Goal: Information Seeking & Learning: Check status

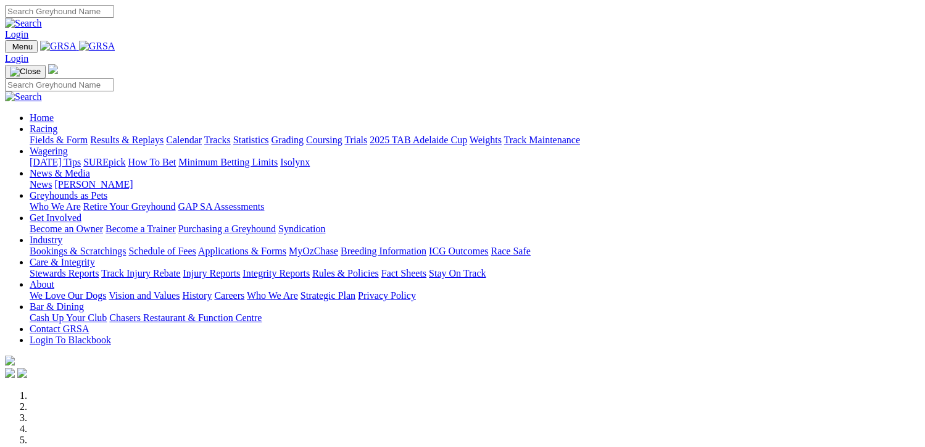
scroll to position [432, 0]
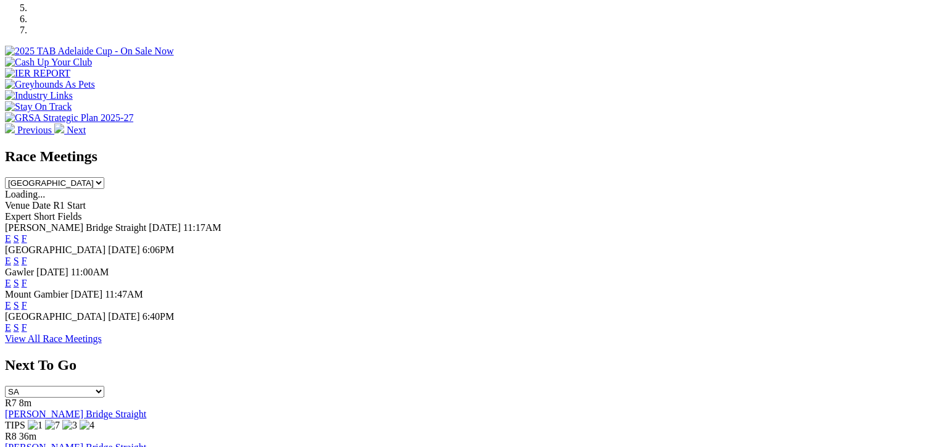
click at [27, 256] on link "F" at bounding box center [25, 261] width 6 height 10
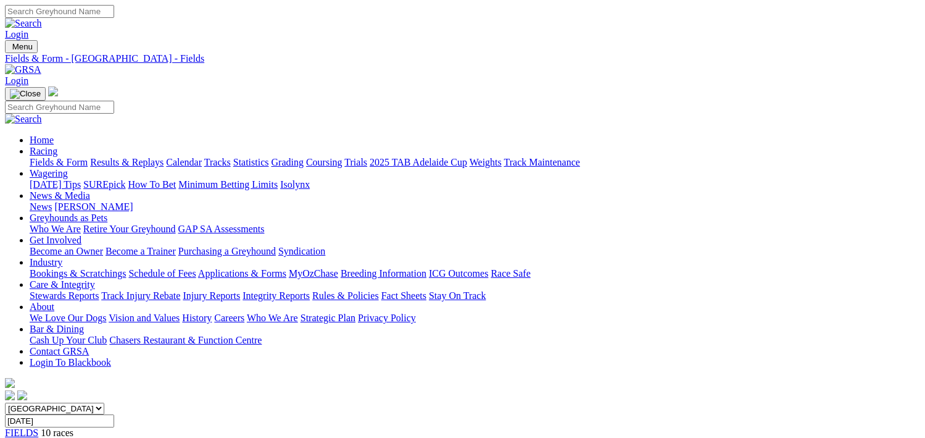
click at [133, 157] on link "Results & Replays" at bounding box center [126, 162] width 73 height 10
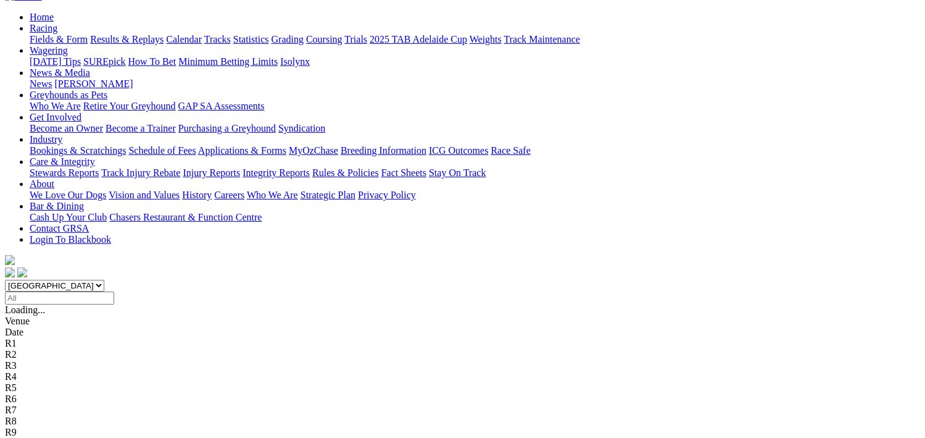
scroll to position [123, 0]
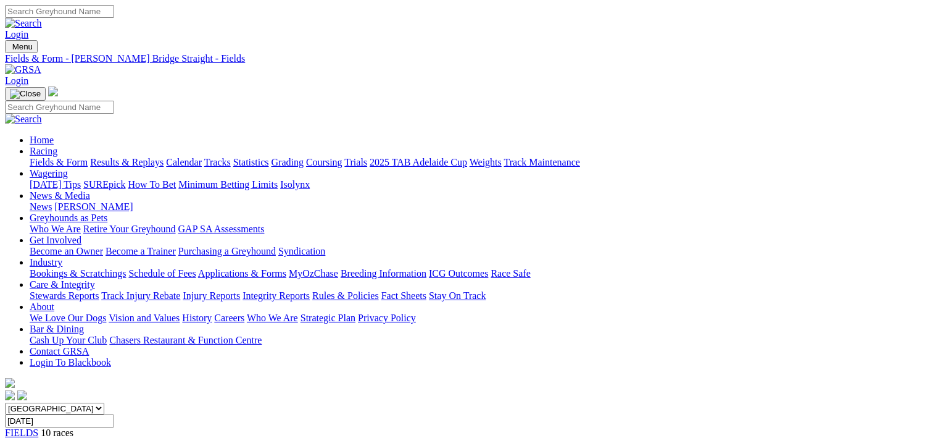
click at [140, 157] on link "Results & Replays" at bounding box center [126, 162] width 73 height 10
click at [114, 414] on input "[DATE]" at bounding box center [59, 420] width 109 height 13
type input "Today, 9 Sep 2025"
